Goal: Information Seeking & Learning: Learn about a topic

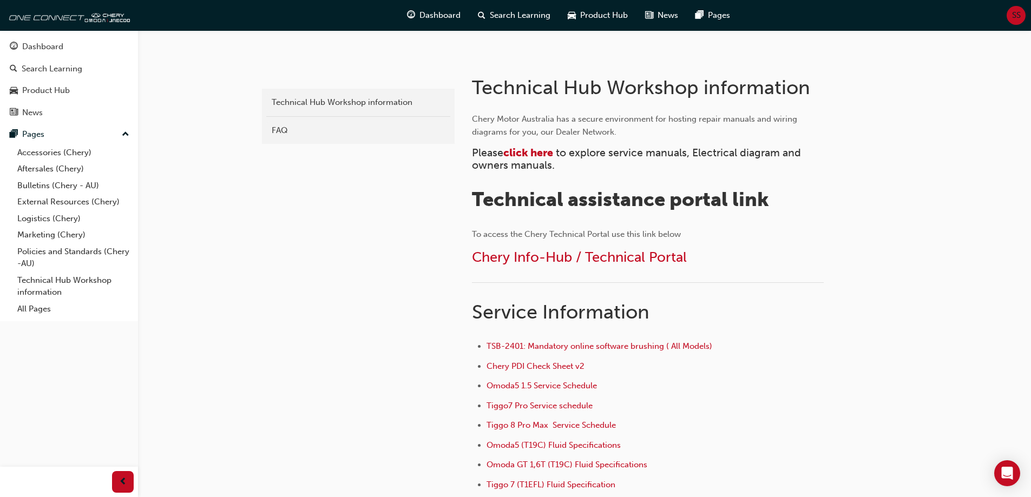
scroll to position [216, 0]
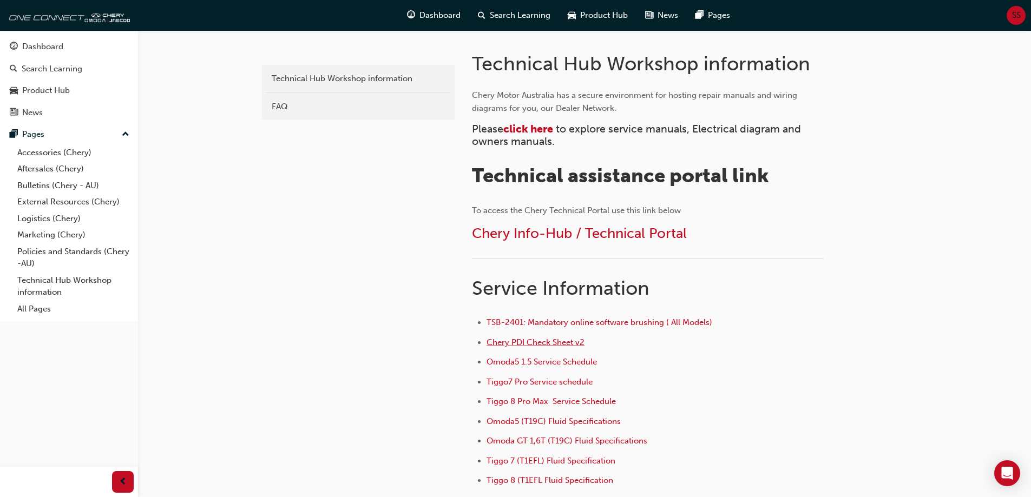
click at [545, 344] on span "Chery PDI Check Sheet v2" at bounding box center [535, 343] width 98 height 10
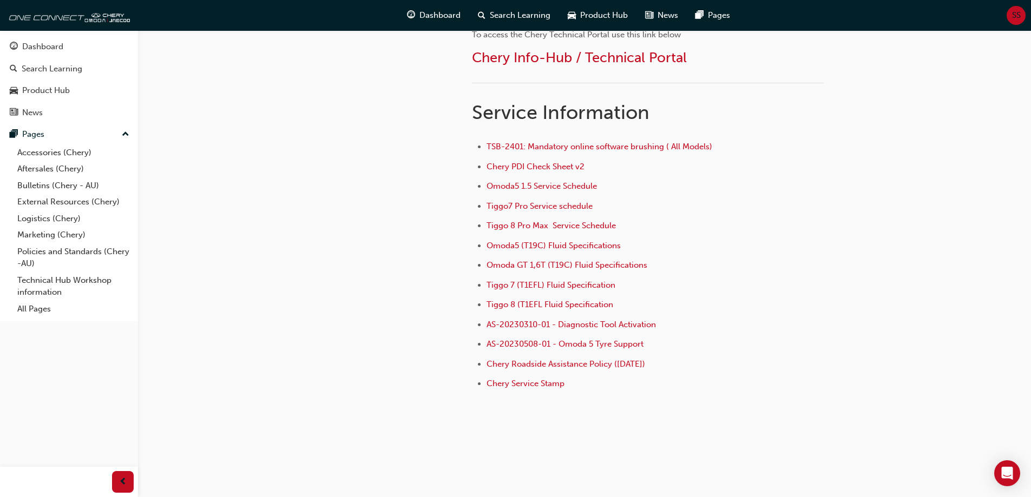
scroll to position [230, 0]
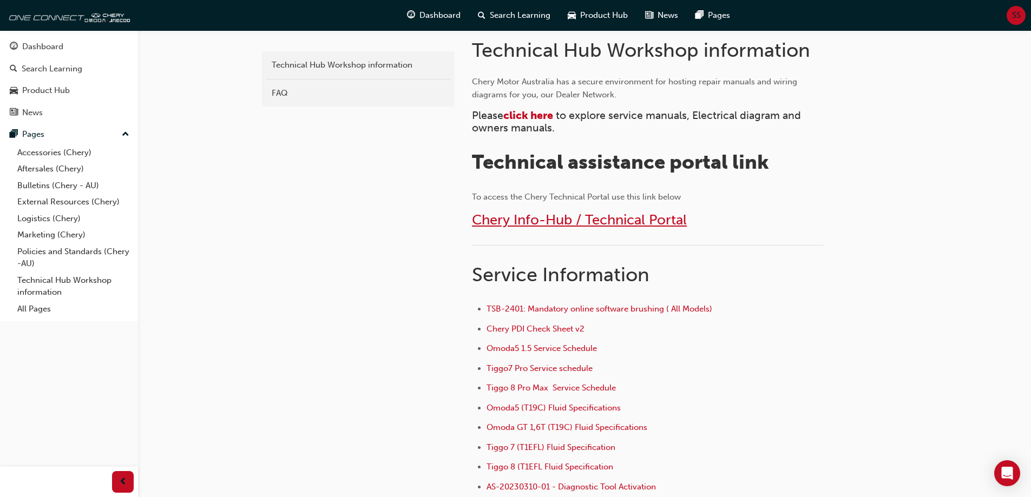
click at [551, 221] on span "Chery Info-Hub / Technical Portal" at bounding box center [579, 220] width 215 height 17
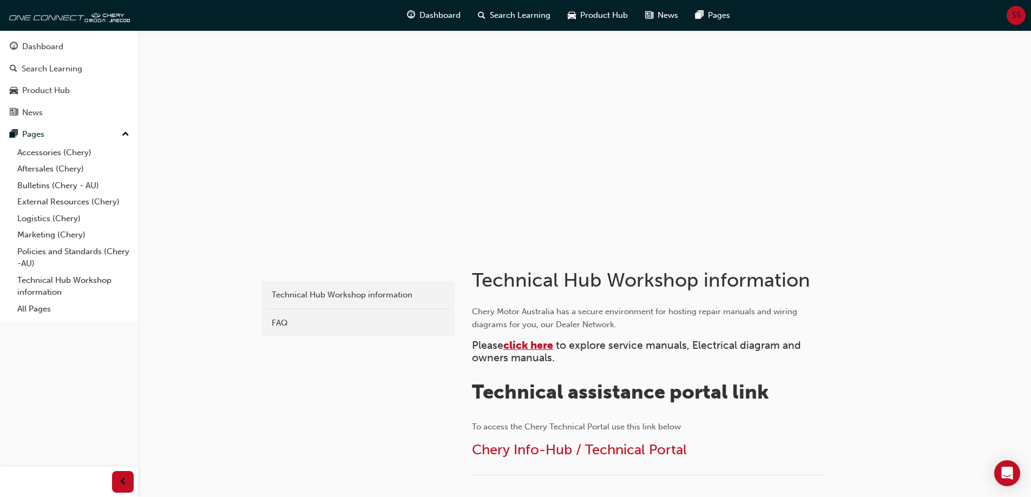
click at [528, 346] on span "click here" at bounding box center [528, 345] width 50 height 12
click at [49, 188] on link "Bulletins (Chery - AU)" at bounding box center [73, 185] width 121 height 17
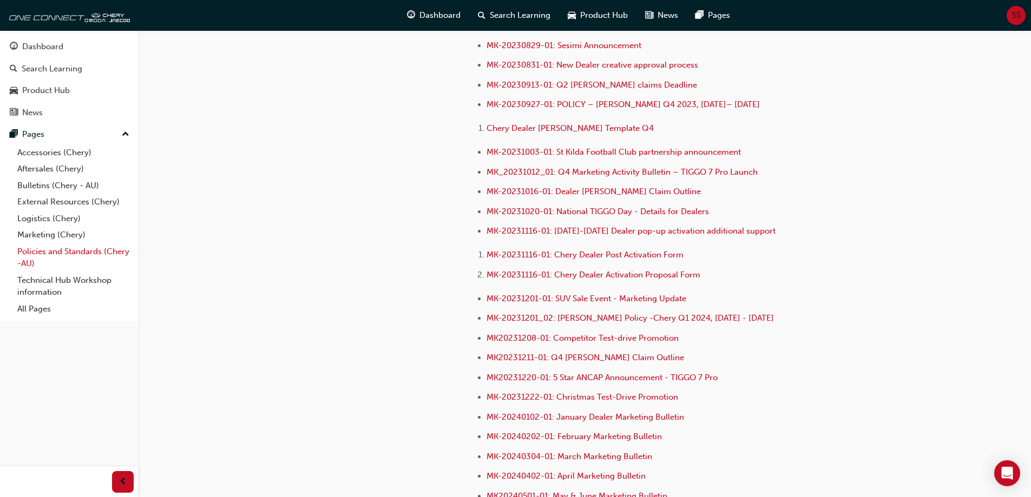
scroll to position [2110, 0]
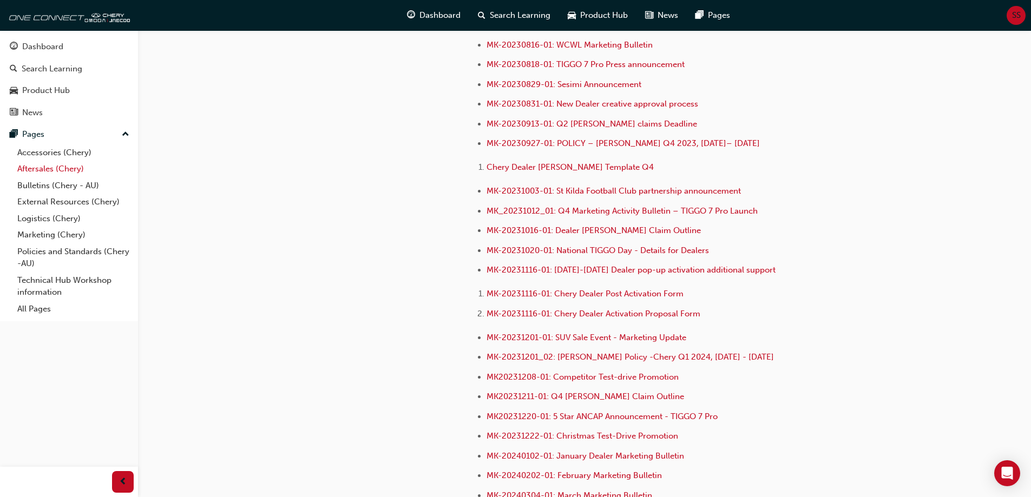
click at [44, 169] on link "Aftersales (Chery)" at bounding box center [73, 169] width 121 height 17
